Goal: Information Seeking & Learning: Learn about a topic

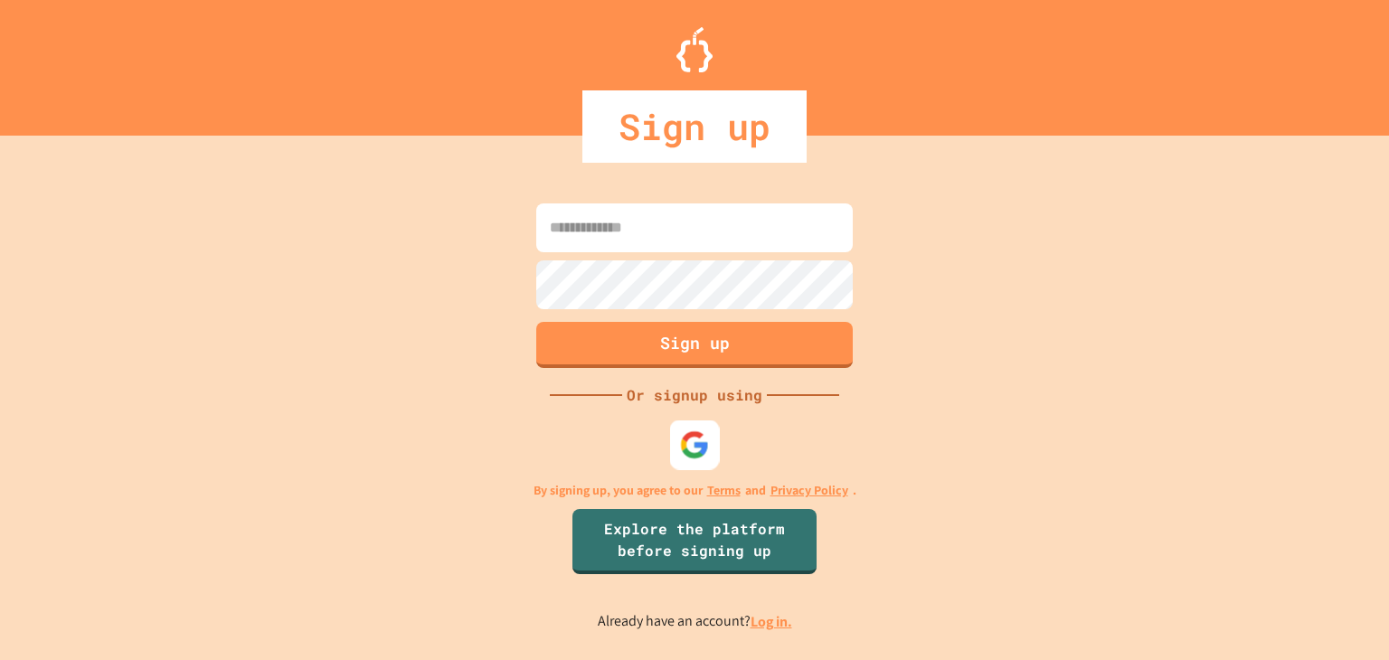
click at [691, 448] on img at bounding box center [695, 446] width 30 height 30
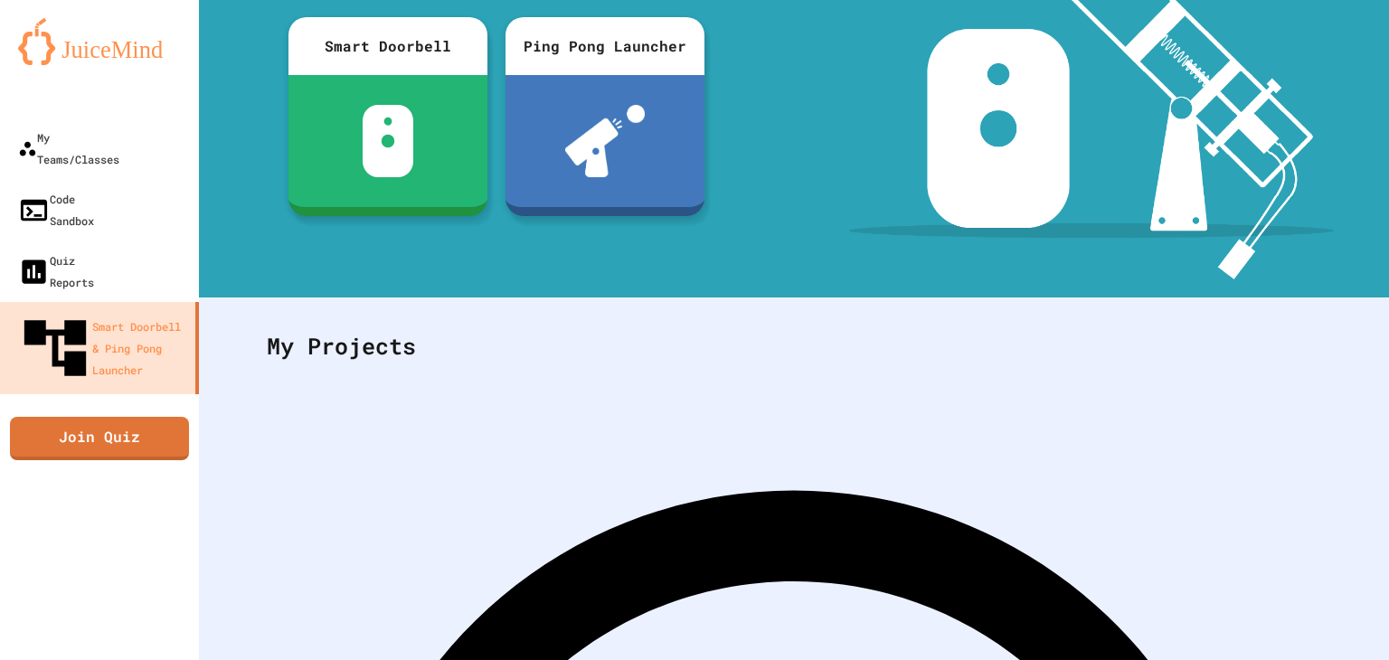
scroll to position [247, 0]
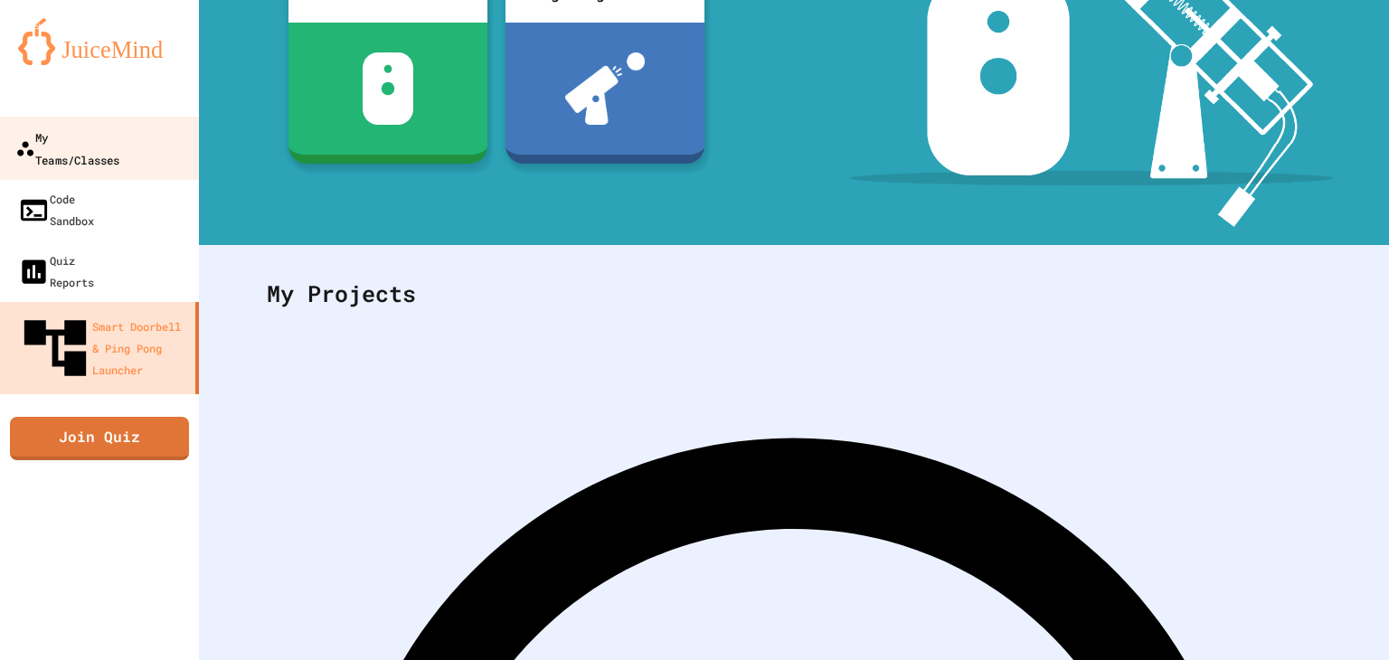
click at [102, 147] on div "My Teams/Classes" at bounding box center [67, 148] width 104 height 44
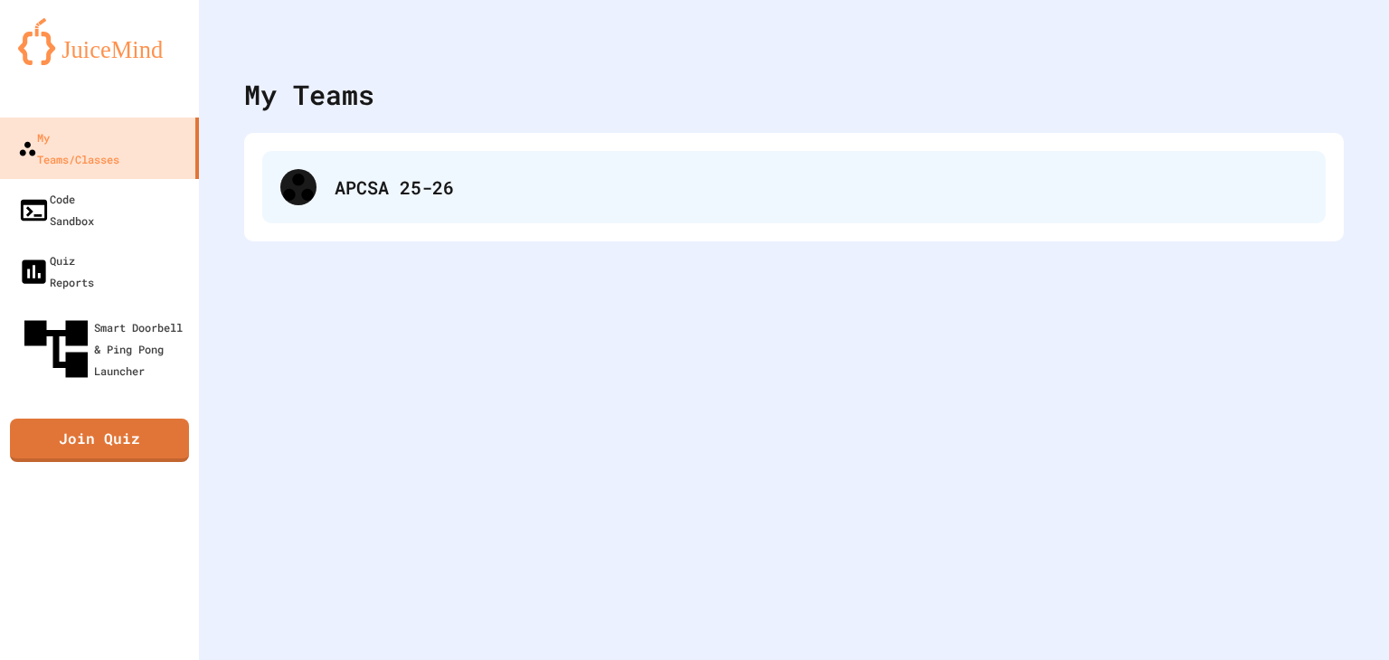
click at [478, 181] on div "APCSA 25-26" at bounding box center [821, 187] width 973 height 27
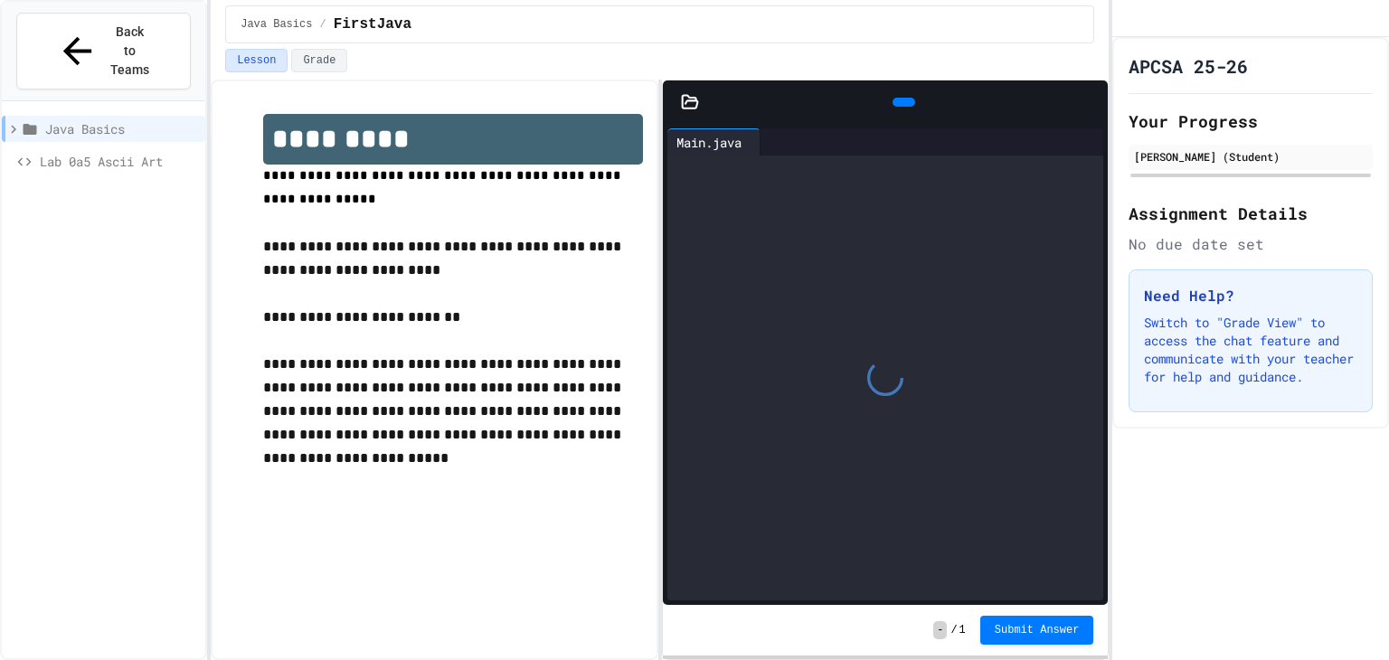
click at [1090, 102] on icon at bounding box center [1090, 102] width 0 height 0
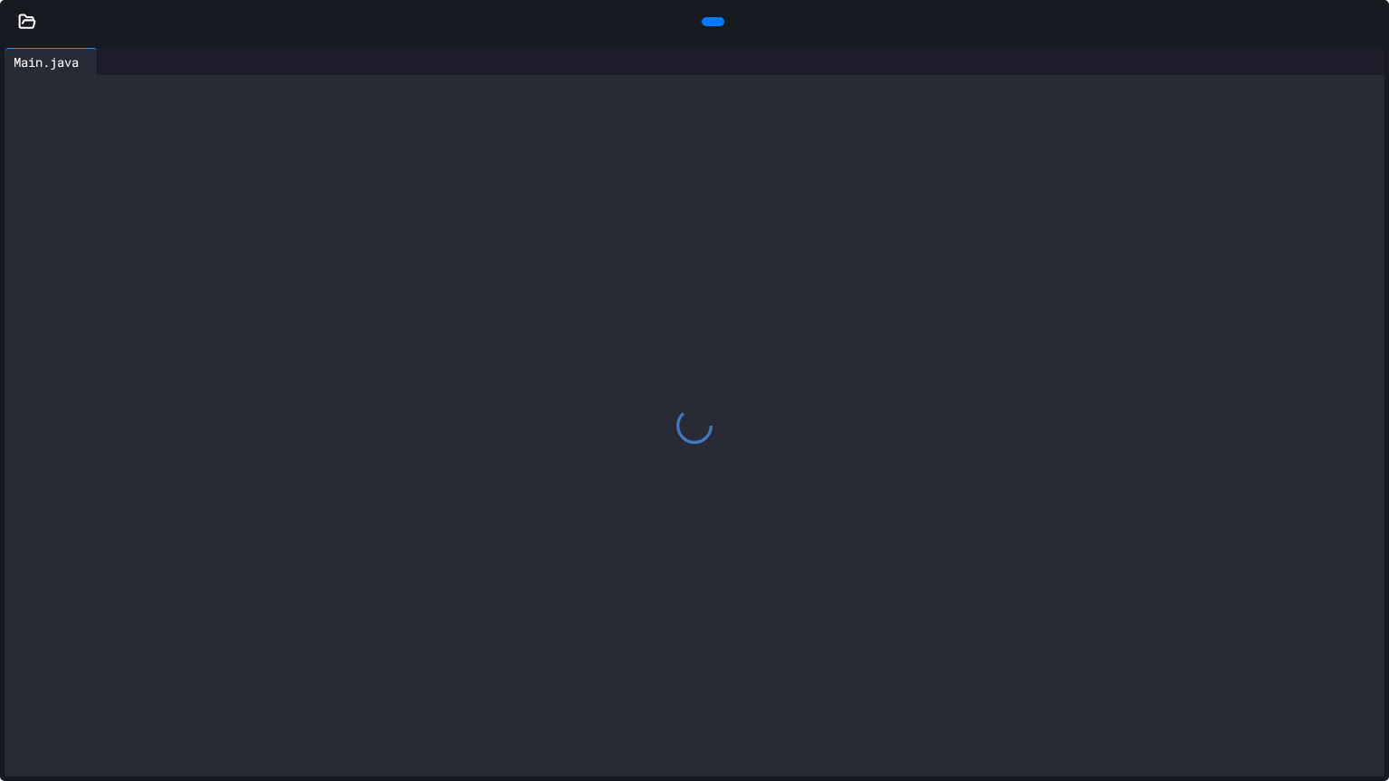
click at [706, 17] on div at bounding box center [713, 21] width 23 height 9
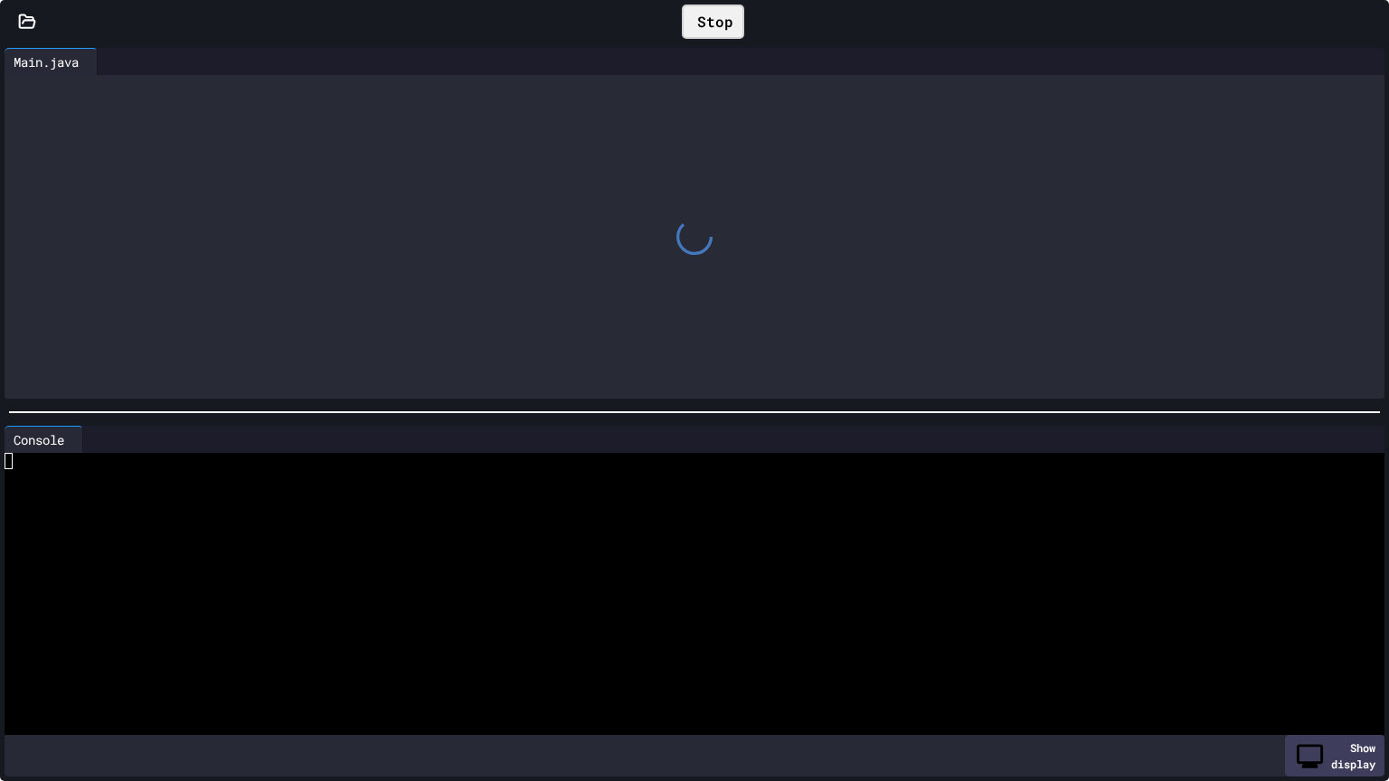
click at [706, 13] on div "Stop" at bounding box center [713, 22] width 62 height 34
click at [1297, 659] on icon at bounding box center [1310, 756] width 26 height 24
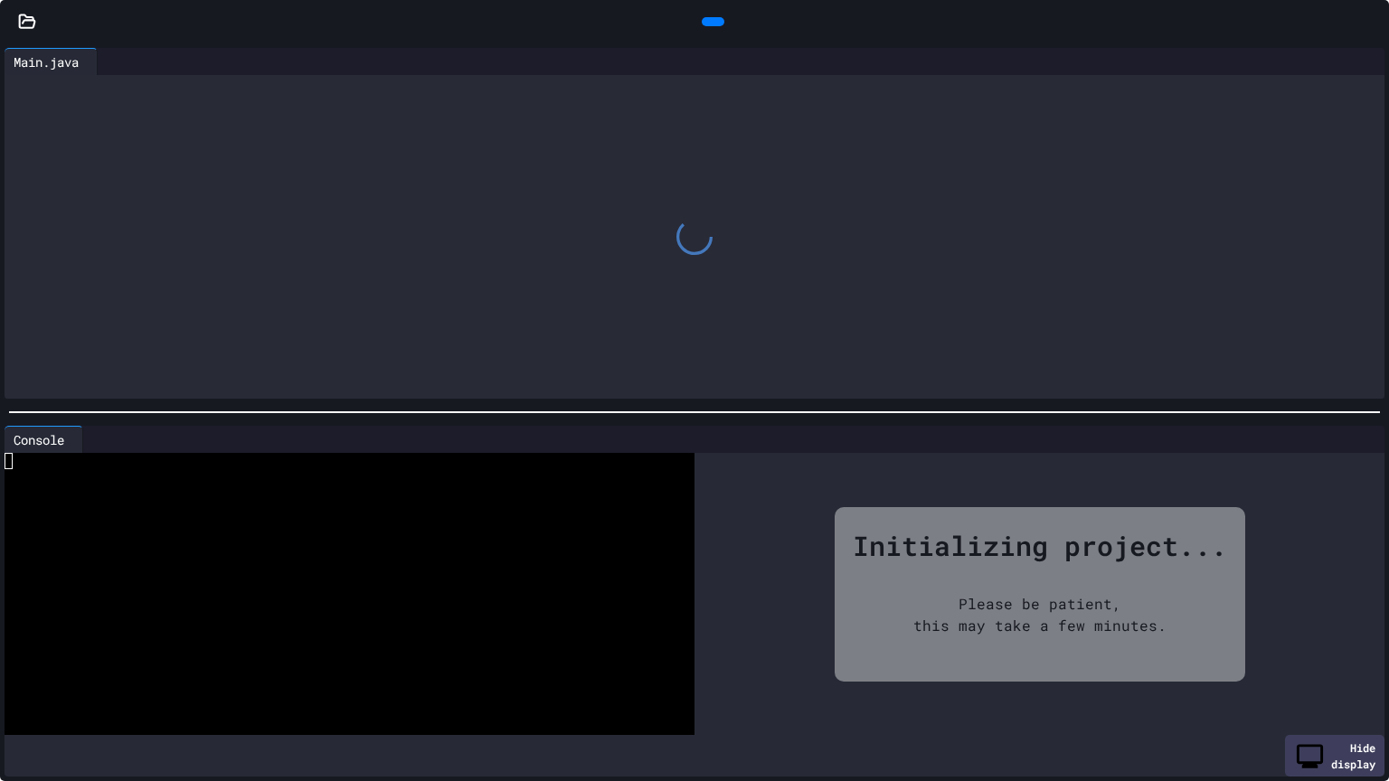
click at [1371, 22] on icon at bounding box center [1371, 22] width 0 height 0
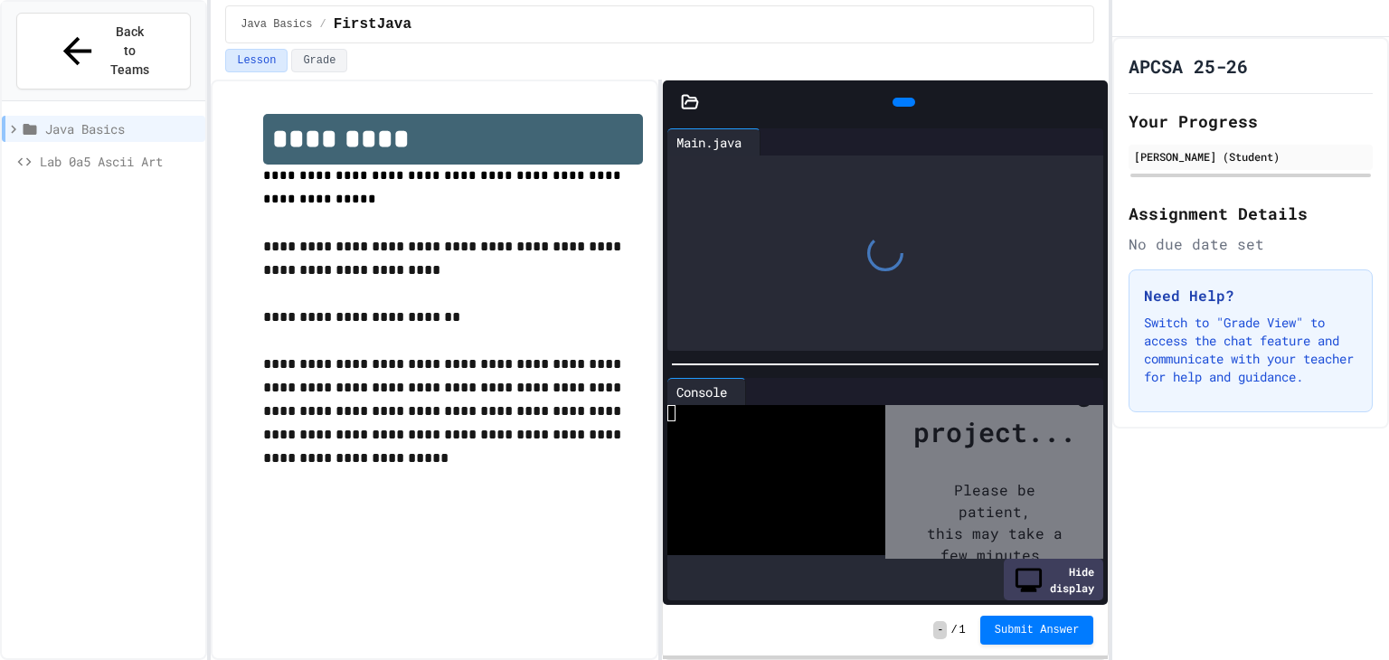
click at [1004, 569] on div "Hide display" at bounding box center [1053, 580] width 99 height 42
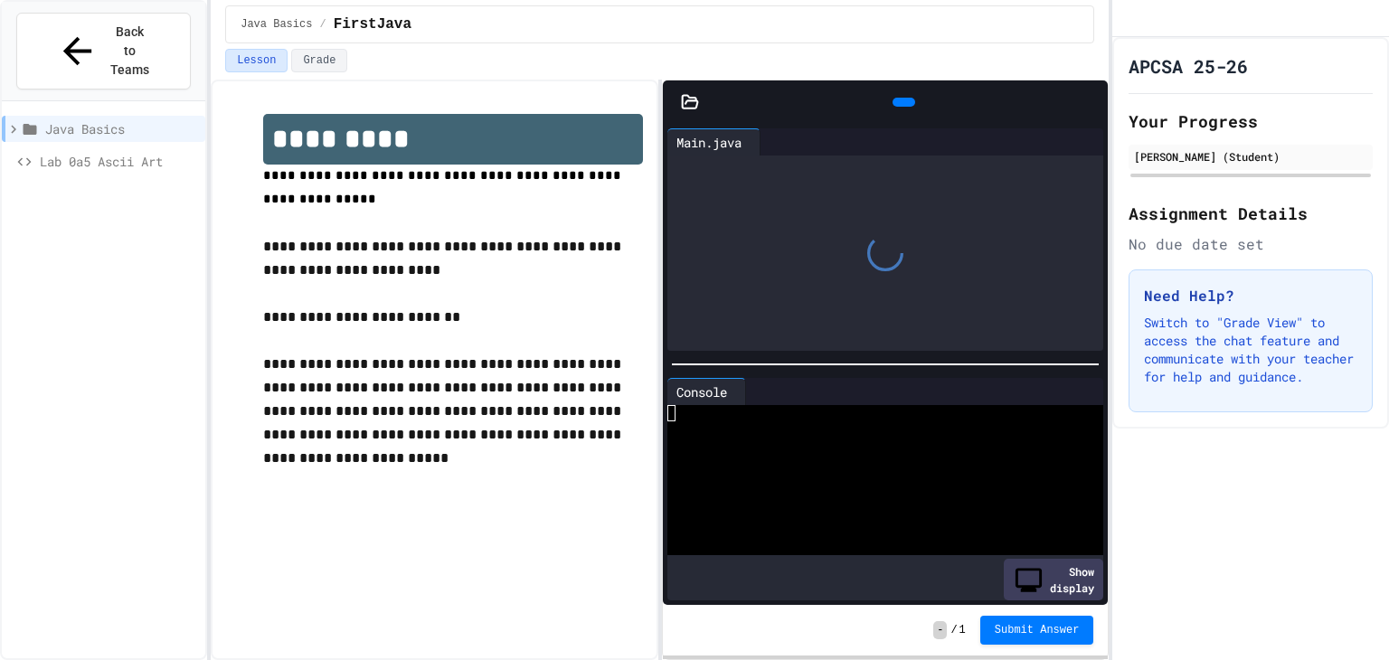
click at [681, 100] on icon at bounding box center [690, 102] width 18 height 18
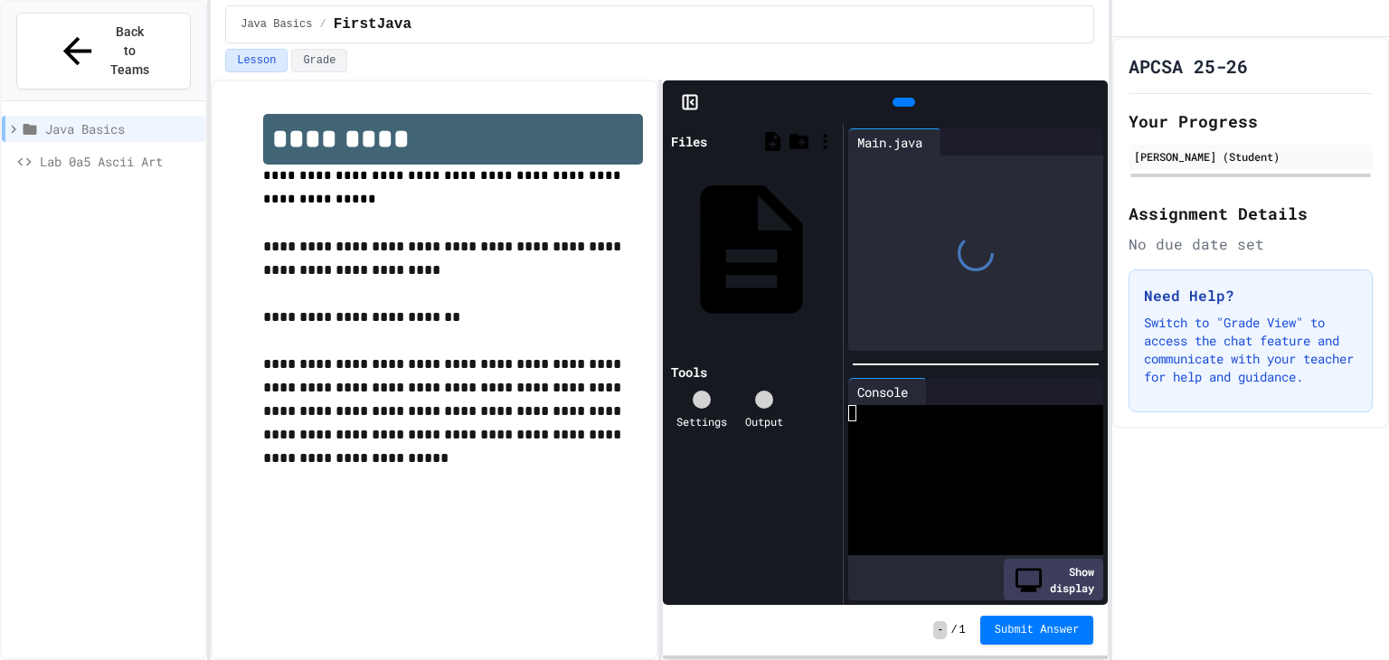
click at [833, 241] on div "FirstJava.java" at bounding box center [833, 250] width 0 height 18
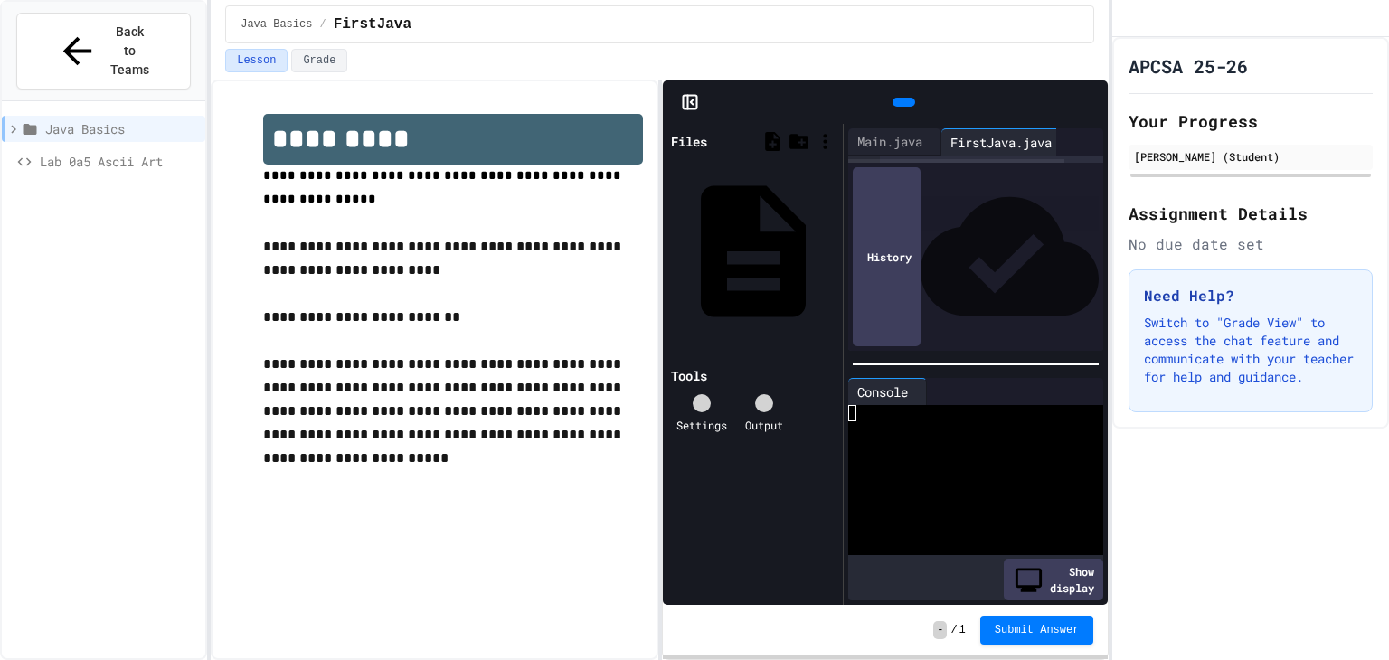
click at [1094, 107] on icon at bounding box center [1100, 113] width 13 height 13
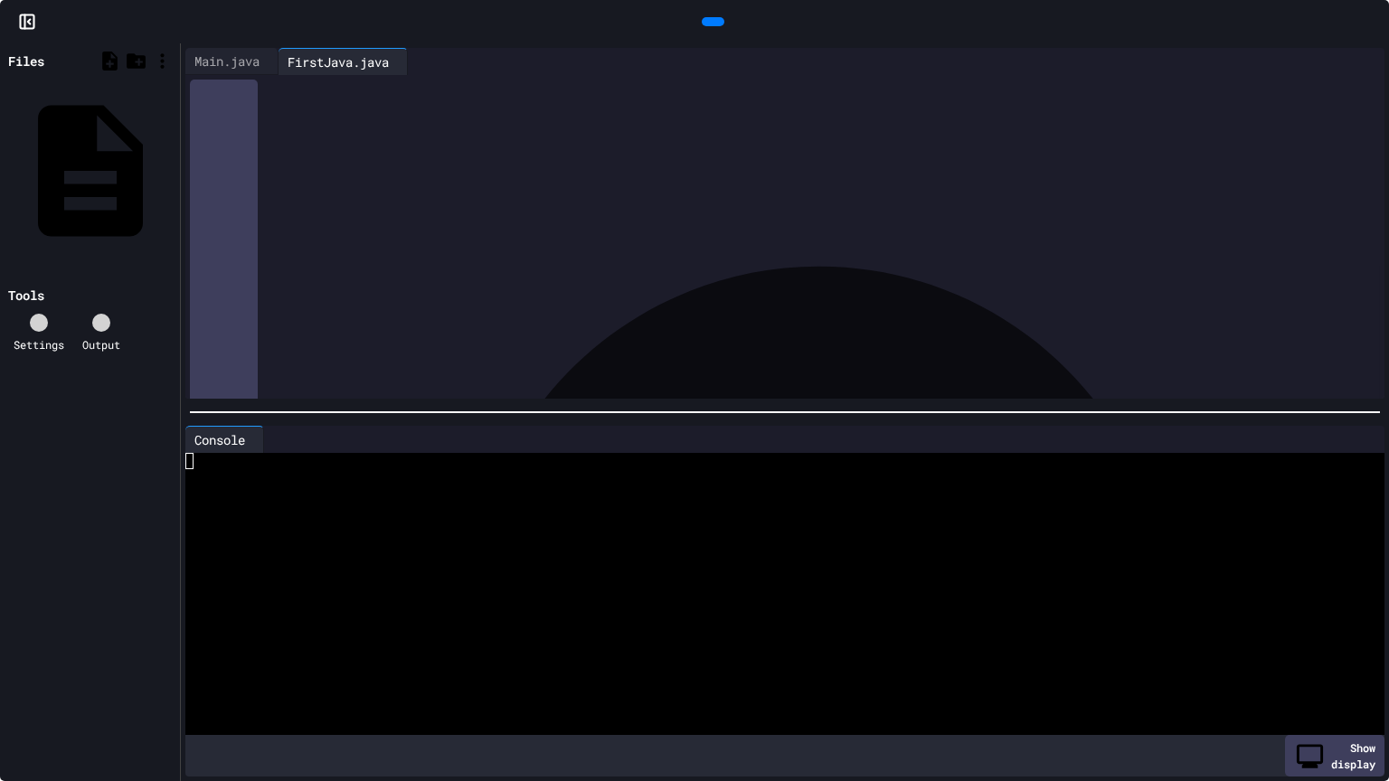
click at [1371, 22] on icon at bounding box center [1371, 22] width 0 height 0
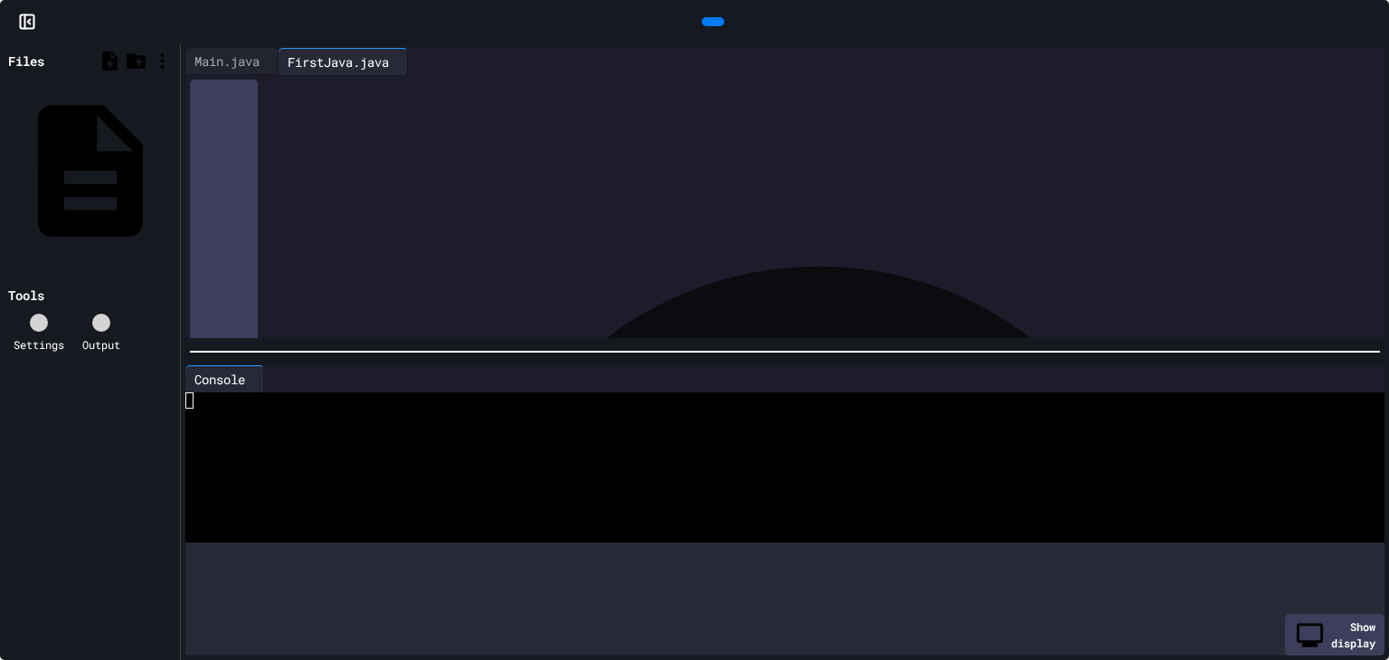
click at [452, 282] on p at bounding box center [452, 294] width 379 height 24
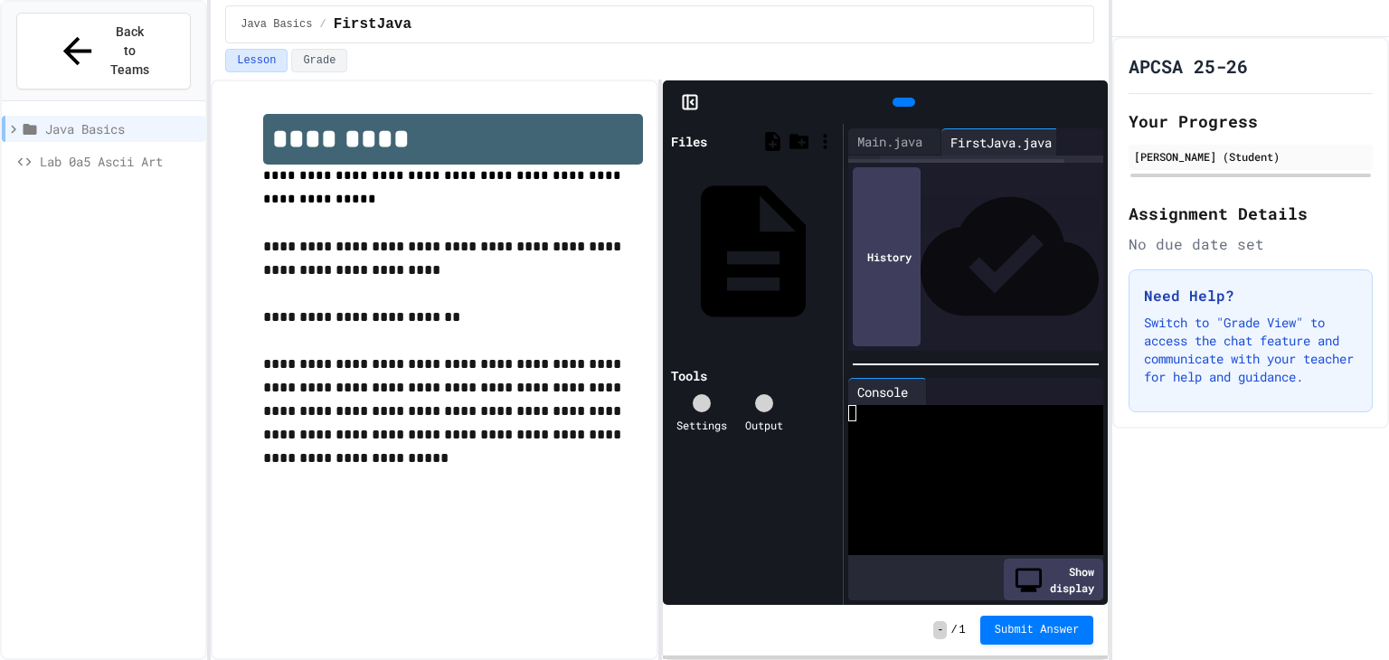
click at [1067, 89] on div at bounding box center [904, 102] width 374 height 27
click at [1090, 102] on icon at bounding box center [1090, 102] width 0 height 0
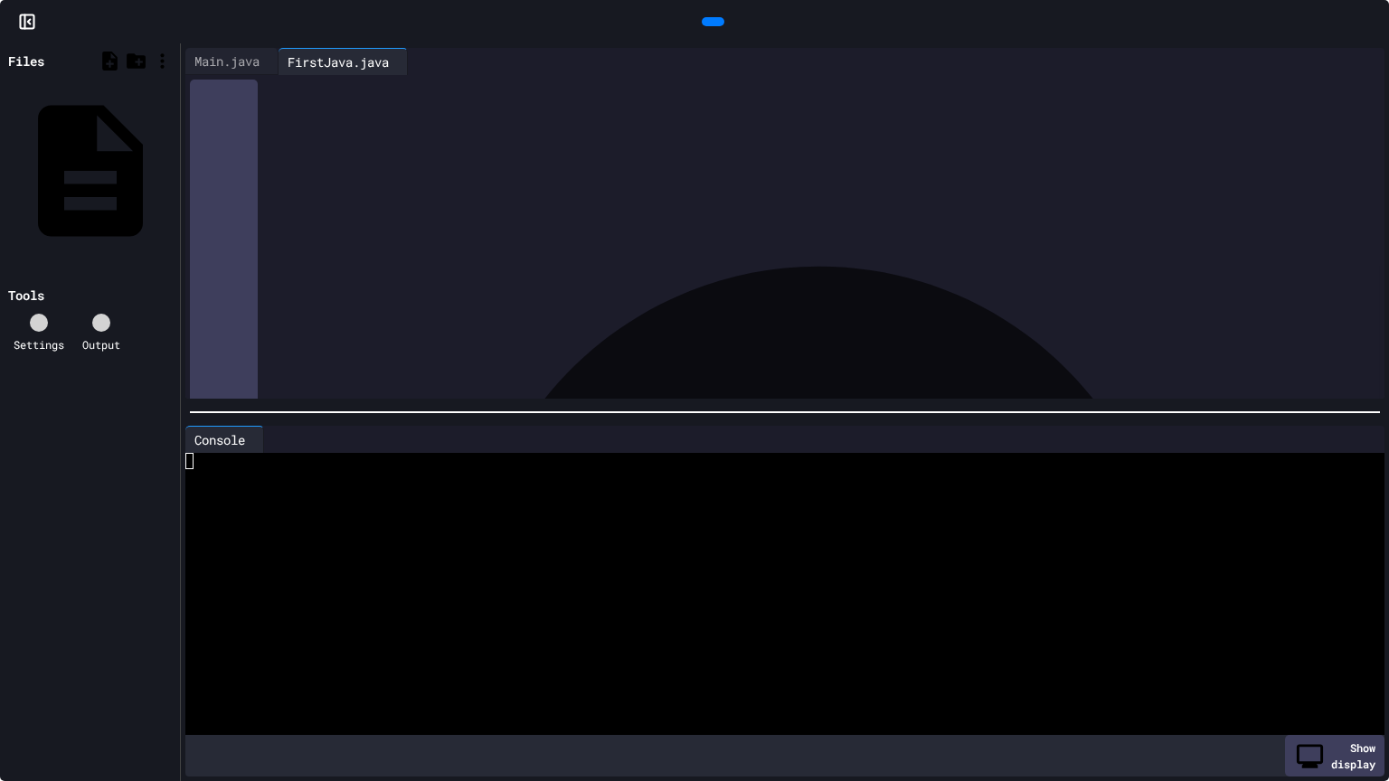
click at [711, 22] on icon at bounding box center [711, 22] width 0 height 0
click at [711, 17] on div at bounding box center [713, 21] width 23 height 9
